Goal: Information Seeking & Learning: Learn about a topic

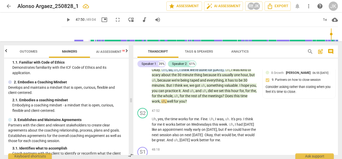
scroll to position [34, 0]
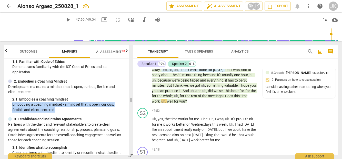
drag, startPoint x: 13, startPoint y: 104, endPoint x: 62, endPoint y: 110, distance: 50.3
click at [62, 110] on p "Embodying a coaching mindset - a mindset that is open, curious, flexible and cl…" at bounding box center [68, 107] width 112 height 11
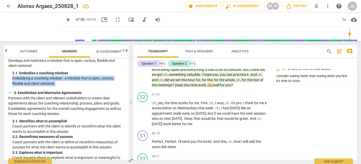
scroll to position [61, 0]
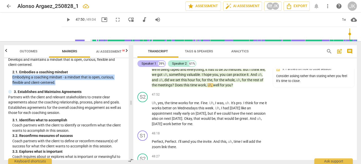
type input "2870"
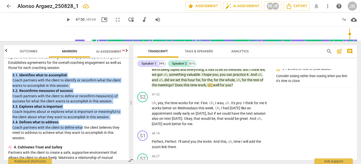
scroll to position [106, 0]
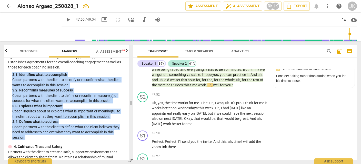
drag, startPoint x: 14, startPoint y: 92, endPoint x: 79, endPoint y: 138, distance: 79.2
click at [79, 138] on div "3. Establishes and Maintains Agreements Partners with the client and relevant s…" at bounding box center [66, 92] width 116 height 97
click at [74, 91] on div "3. 2. Reconfirms measures of success" at bounding box center [68, 90] width 112 height 5
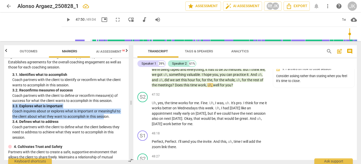
drag, startPoint x: 104, startPoint y: 117, endPoint x: 6, endPoint y: 107, distance: 98.8
click at [6, 107] on div "ICF PCC Markers (2020) visibility 1. Demonstrates Ethical Practice Understands …" at bounding box center [66, 109] width 124 height 102
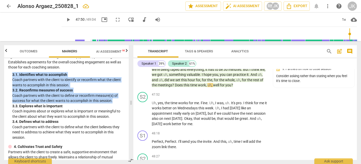
drag, startPoint x: 97, startPoint y: 99, endPoint x: 12, endPoint y: 76, distance: 88.5
click at [12, 76] on div "3. Establishes and Maintains Agreements Partners with the client and relevant s…" at bounding box center [66, 92] width 116 height 97
click at [82, 98] on p "Coach partners with the client to define or reconfirm measure(s) of success for…" at bounding box center [68, 98] width 112 height 11
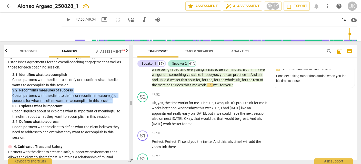
drag, startPoint x: 112, startPoint y: 100, endPoint x: 9, endPoint y: 90, distance: 103.5
click at [9, 90] on div "3. Establishes and Maintains Agreements Partners with the client and relevant s…" at bounding box center [66, 92] width 116 height 97
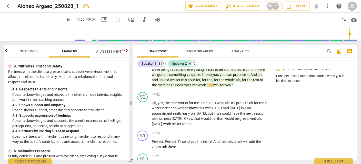
scroll to position [188, 0]
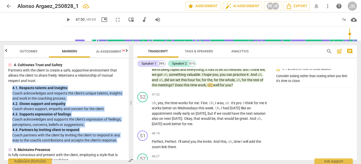
drag, startPoint x: 119, startPoint y: 141, endPoint x: 5, endPoint y: 87, distance: 127.2
click at [5, 87] on div "ICF PCC Markers (2020) visibility 1. Demonstrates Ethical Practice Understands …" at bounding box center [66, 109] width 124 height 102
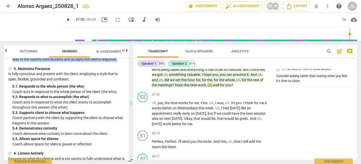
scroll to position [270, 0]
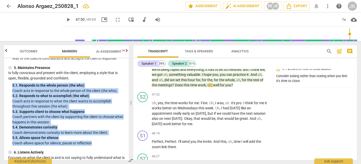
drag, startPoint x: 88, startPoint y: 143, endPoint x: 9, endPoint y: 84, distance: 98.5
click at [9, 84] on div "5. Maintains Presence Is fully conscious and present with the client, employing…" at bounding box center [66, 105] width 116 height 81
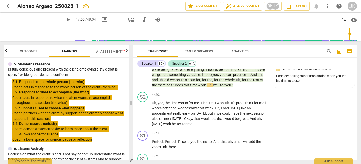
scroll to position [277, 0]
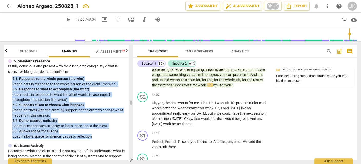
click at [101, 87] on div "5. 2. Responds to what to accomplish (the what)" at bounding box center [68, 89] width 112 height 5
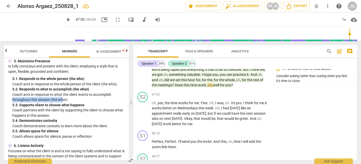
drag, startPoint x: 114, startPoint y: 93, endPoint x: 62, endPoint y: 97, distance: 51.9
click at [62, 97] on p "Coach acts in response to what the client wants to accomplish throughout this s…" at bounding box center [68, 97] width 112 height 11
click at [74, 107] on div "5. 3. Supports client to choose what happens" at bounding box center [68, 105] width 112 height 5
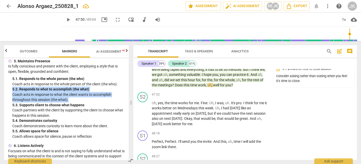
drag, startPoint x: 70, startPoint y: 99, endPoint x: 10, endPoint y: 91, distance: 61.0
click at [10, 91] on div "5. Maintains Presence Is fully conscious and present with the client, employing…" at bounding box center [66, 99] width 116 height 81
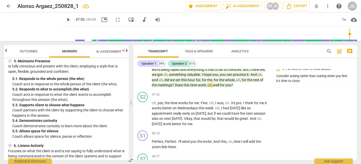
click at [81, 83] on p "Coach acts in response to the whole person of the client (the who)." at bounding box center [68, 84] width 112 height 5
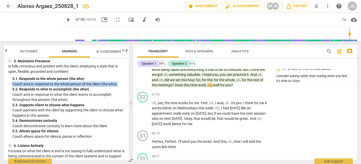
drag, startPoint x: 95, startPoint y: 85, endPoint x: 11, endPoint y: 86, distance: 84.3
click at [11, 86] on div "5. Maintains Presence Is fully conscious and present with the client, employing…" at bounding box center [66, 99] width 116 height 81
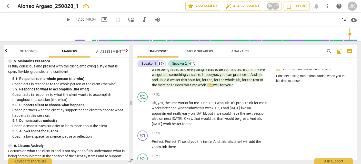
click at [79, 88] on div "5. 2. Responds to what to accomplish (the what)" at bounding box center [68, 89] width 112 height 5
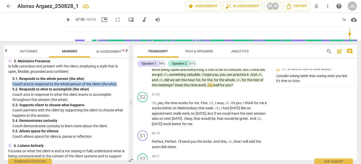
drag, startPoint x: 118, startPoint y: 84, endPoint x: 13, endPoint y: 83, distance: 104.8
click at [13, 83] on p "Coach acts in response to the whole person of the client (the who)." at bounding box center [68, 84] width 112 height 5
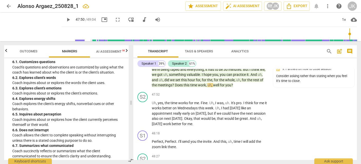
scroll to position [385, 0]
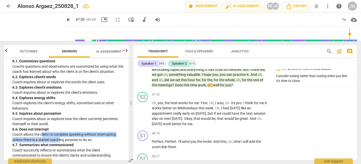
drag, startPoint x: 57, startPoint y: 137, endPoint x: 42, endPoint y: 132, distance: 16.2
click at [42, 132] on p "Coach allows the client to complete speaking without interrupting unless there …" at bounding box center [68, 137] width 112 height 11
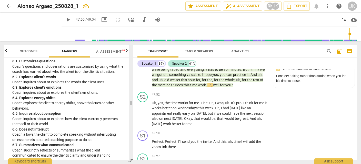
click at [45, 123] on p "Coach inquires about or explores how the client currently perceives themself or…" at bounding box center [68, 122] width 112 height 11
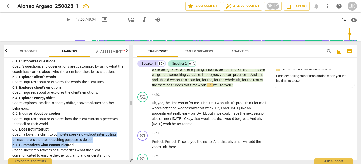
drag, startPoint x: 67, startPoint y: 145, endPoint x: 57, endPoint y: 136, distance: 13.4
click at [57, 136] on div "6. Listens Actively Focuses on what the client is and is not saying to fully un…" at bounding box center [66, 97] width 116 height 123
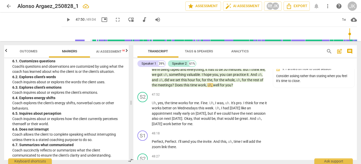
click at [100, 149] on p "Coach succinctly reflects or summarizes what the client communicated to ensure …" at bounding box center [68, 153] width 112 height 11
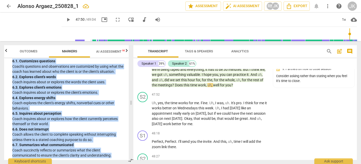
drag, startPoint x: 112, startPoint y: 156, endPoint x: 9, endPoint y: 62, distance: 139.2
click at [9, 62] on div "6. Listens Actively Focuses on what the client is and is not saying to fully un…" at bounding box center [66, 97] width 116 height 123
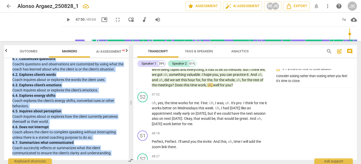
scroll to position [386, 0]
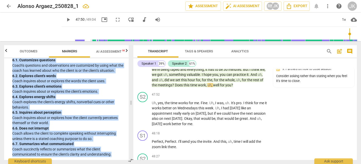
click at [44, 84] on div "6. 3. Explores client's emotions" at bounding box center [68, 86] width 112 height 5
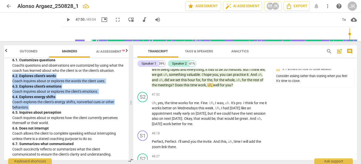
drag, startPoint x: 13, startPoint y: 77, endPoint x: 98, endPoint y: 107, distance: 89.8
click at [98, 107] on div "6. Listens Actively Focuses on what the client is and is not saying to fully un…" at bounding box center [66, 96] width 116 height 123
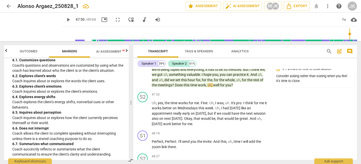
click at [65, 116] on p "Coach inquires about or explores how the client currently perceives themself or…" at bounding box center [68, 121] width 112 height 11
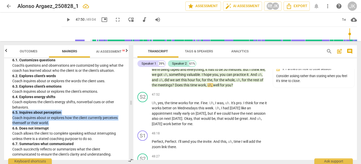
drag, startPoint x: 53, startPoint y: 124, endPoint x: 10, endPoint y: 113, distance: 44.0
click at [10, 113] on div "6. Listens Actively Focuses on what the client is and is not saying to fully un…" at bounding box center [66, 96] width 116 height 123
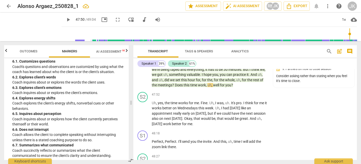
click at [66, 91] on p "Coach inquires about or explores the client's emotions." at bounding box center [68, 92] width 112 height 5
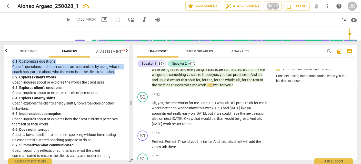
drag, startPoint x: 122, startPoint y: 73, endPoint x: 3, endPoint y: 62, distance: 119.4
click at [3, 62] on div "Outcomes Markers AI Assessment New Scores ICF PCC Markers (2020) visibility 1. …" at bounding box center [65, 102] width 131 height 123
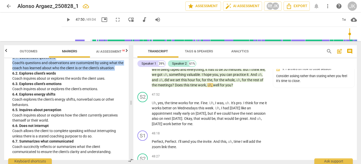
scroll to position [389, 0]
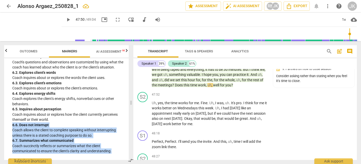
drag, startPoint x: 114, startPoint y: 150, endPoint x: 10, endPoint y: 125, distance: 106.7
click at [10, 125] on div "6. Listens Actively Focuses on what the client is and is not saying to fully un…" at bounding box center [66, 92] width 116 height 123
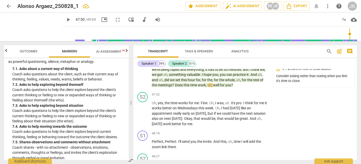
scroll to position [500, 0]
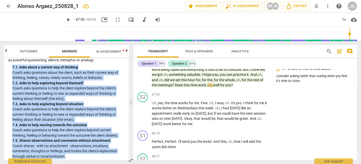
drag, startPoint x: 71, startPoint y: 154, endPoint x: 6, endPoint y: 66, distance: 109.4
click at [6, 66] on div "ICF PCC Markers (2020) visibility 1. Demonstrates Ethical Practice Understands …" at bounding box center [66, 109] width 124 height 102
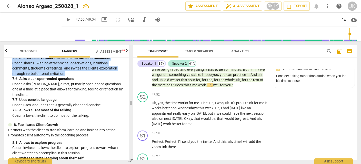
scroll to position [584, 0]
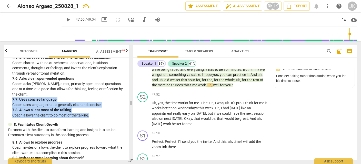
drag, startPoint x: 98, startPoint y: 118, endPoint x: 8, endPoint y: 99, distance: 91.4
click at [8, 99] on div "7. Evokes Awareness Facilitates client insight and learning by using tools and …" at bounding box center [66, 41] width 116 height 154
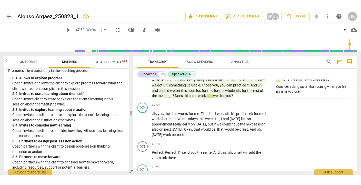
scroll to position [660, 0]
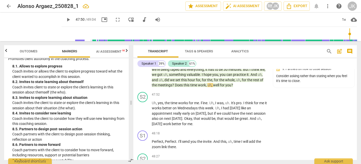
click at [98, 154] on p "Coach partners with the client to consider how to move forward, including resou…" at bounding box center [68, 153] width 112 height 11
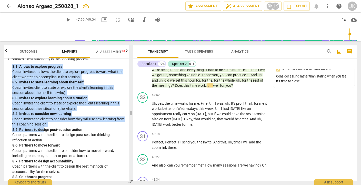
scroll to position [659, 0]
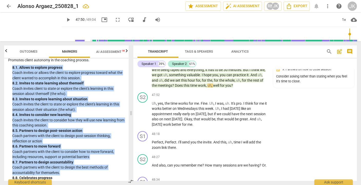
drag, startPoint x: 12, startPoint y: 65, endPoint x: 114, endPoint y: 170, distance: 146.0
click at [114, 159] on div "8. Facilitates Client Growth Partners with the client to transform learning and…" at bounding box center [66, 124] width 116 height 154
click at [86, 137] on p "Coach partners with the client to design post-session thinking, reflection or a…" at bounding box center [68, 138] width 112 height 11
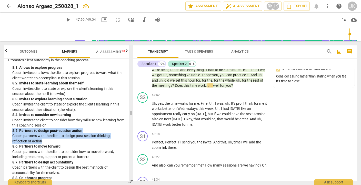
drag, startPoint x: 43, startPoint y: 140, endPoint x: 9, endPoint y: 130, distance: 34.8
click at [9, 130] on div "8. Facilitates Client Growth Partners with the client to transform learning and…" at bounding box center [66, 124] width 116 height 154
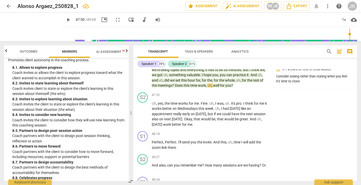
click at [56, 94] on p "Coach invites client to state or explore the client's learning in this session …" at bounding box center [68, 91] width 112 height 11
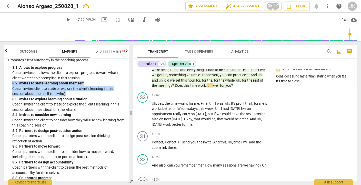
drag, startPoint x: 75, startPoint y: 93, endPoint x: 9, endPoint y: 83, distance: 67.2
click at [8, 83] on div "8. Facilitates Client Growth Partners with the client to transform learning and…" at bounding box center [66, 124] width 116 height 154
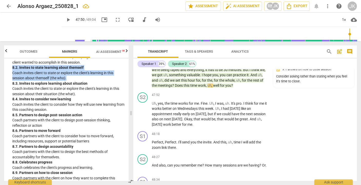
scroll to position [684, 0]
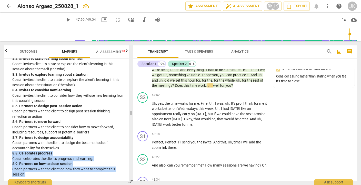
drag, startPoint x: 12, startPoint y: 152, endPoint x: 44, endPoint y: 172, distance: 37.9
click at [44, 159] on div "8. Facilitates Client Growth Partners with the client to transform learning and…" at bounding box center [66, 99] width 116 height 154
click at [37, 158] on p "Coach celebrates the client's progress and learning." at bounding box center [68, 158] width 112 height 5
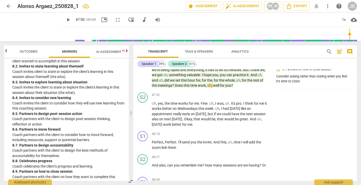
scroll to position [679, 0]
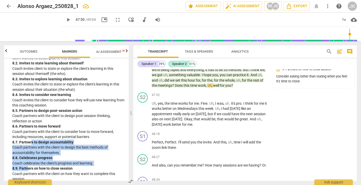
drag, startPoint x: 29, startPoint y: 166, endPoint x: 61, endPoint y: 87, distance: 85.2
click at [53, 96] on div "8. Facilitates Client Growth Partners with the client to transform learning and…" at bounding box center [66, 104] width 116 height 154
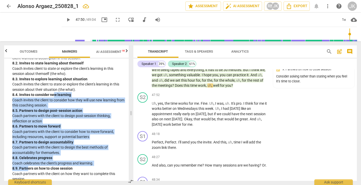
click at [68, 118] on p "Coach partners with the client to design post-session thinking, reflection or a…" at bounding box center [68, 118] width 112 height 11
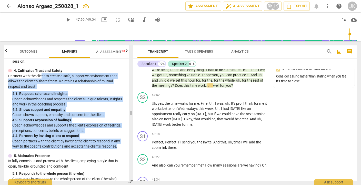
scroll to position [182, 0]
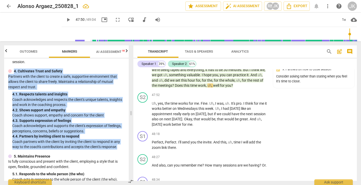
drag, startPoint x: 119, startPoint y: 106, endPoint x: 13, endPoint y: 72, distance: 111.1
click at [13, 72] on div "4. Cultivates Trust and Safety Partners with the client to create a safe, suppo…" at bounding box center [66, 108] width 116 height 81
copy div "4. Cultivates Trust and Safety Partners with the client to create a safe, suppo…"
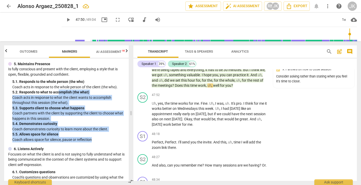
scroll to position [251, 0]
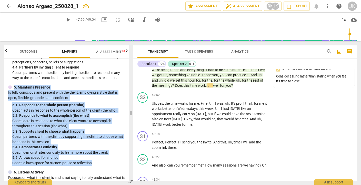
drag, startPoint x: 101, startPoint y: 118, endPoint x: 14, endPoint y: 88, distance: 92.0
click at [14, 88] on div "5. Maintains Presence Is fully conscious and present with the client, employing…" at bounding box center [66, 125] width 116 height 81
copy div "5. Maintains Presence Is fully conscious and present with the client, employing…"
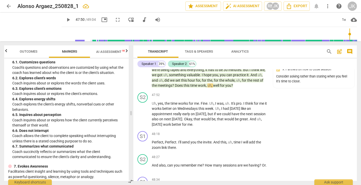
scroll to position [406, 0]
